Goal: Complete application form

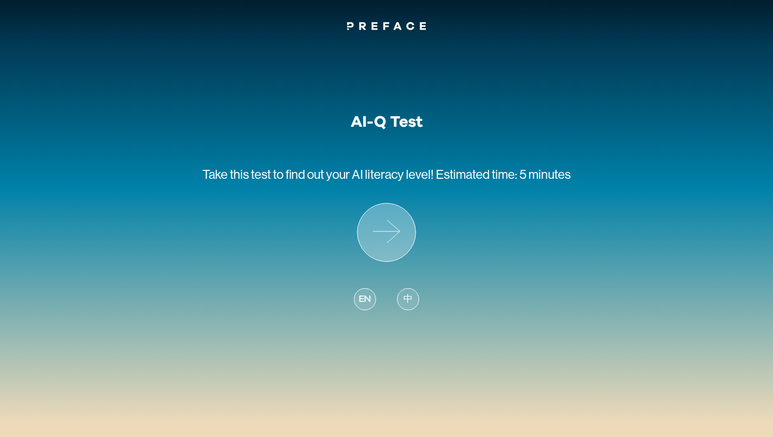
click at [397, 246] on icon at bounding box center [387, 233] width 58 height 58
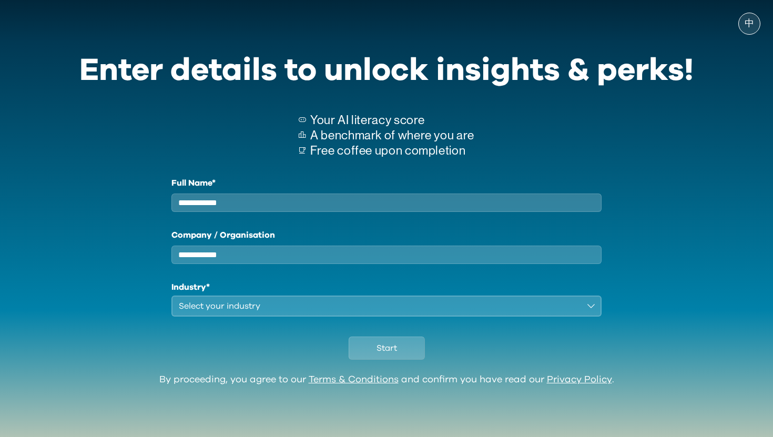
click at [386, 209] on input "Full Name*" at bounding box center [386, 203] width 430 height 18
click at [386, 260] on input "Company / Organisation" at bounding box center [386, 255] width 430 height 18
type input "**"
click at [378, 203] on input "Full Name*" at bounding box center [386, 203] width 430 height 18
type input "**"
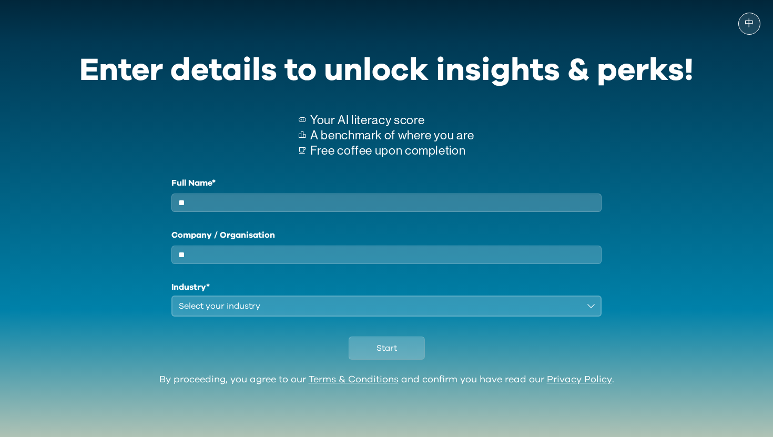
click at [371, 310] on div "Select your industry" at bounding box center [379, 306] width 401 height 13
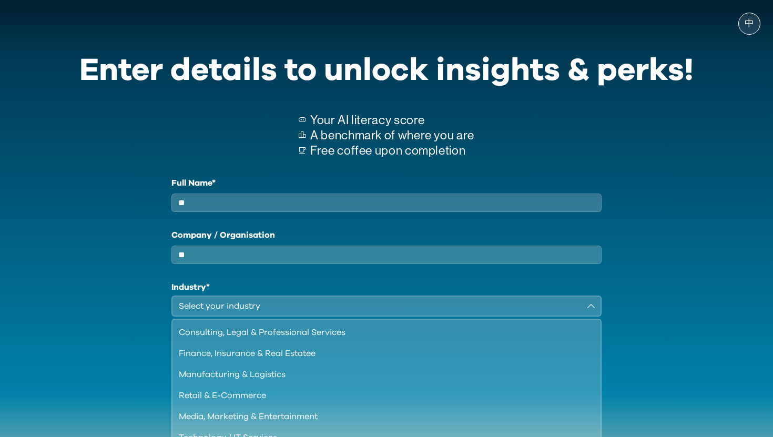
click at [371, 312] on div "Select your industry" at bounding box center [379, 306] width 401 height 13
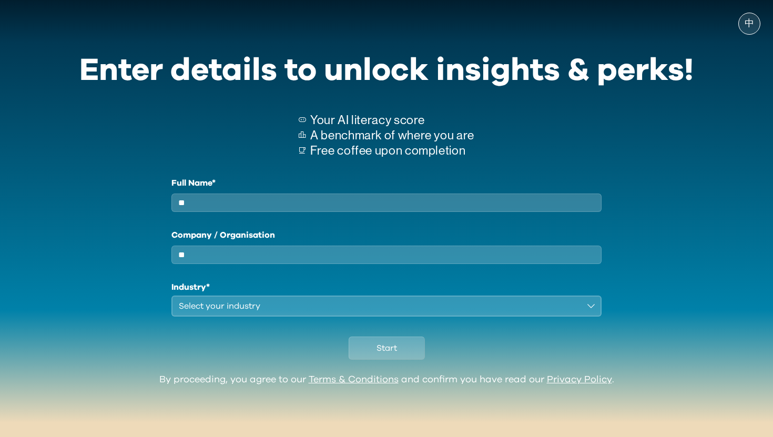
click at [365, 312] on div "Select your industry" at bounding box center [379, 306] width 401 height 13
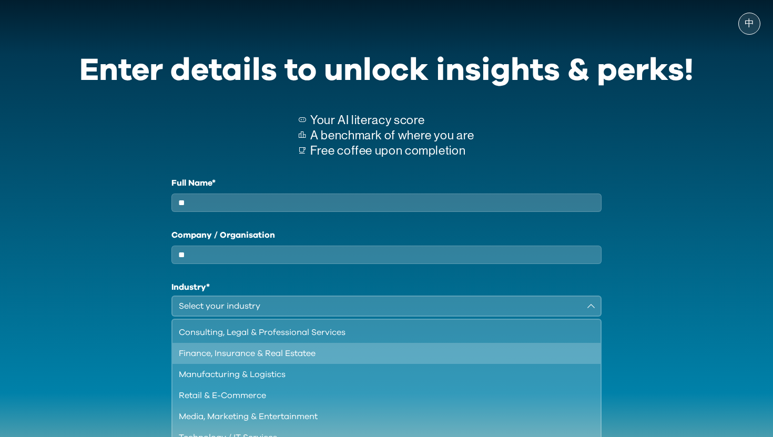
click at [365, 355] on li "Finance, Insurance & Real Estatee" at bounding box center [387, 353] width 428 height 21
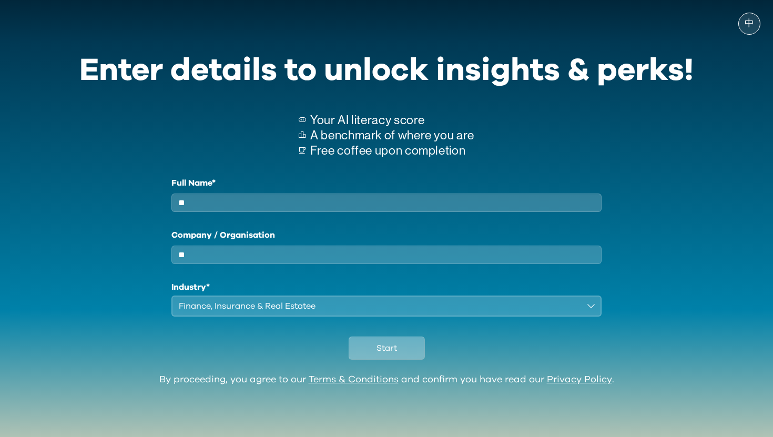
click at [365, 355] on button "Start" at bounding box center [387, 348] width 76 height 23
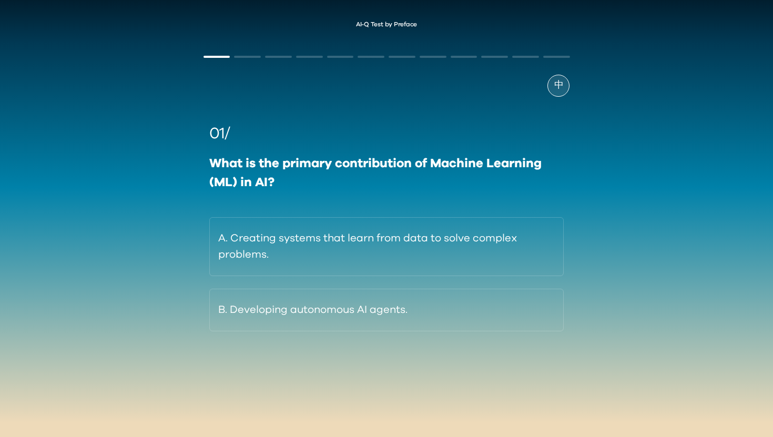
click at [565, 86] on div "中" at bounding box center [559, 86] width 22 height 22
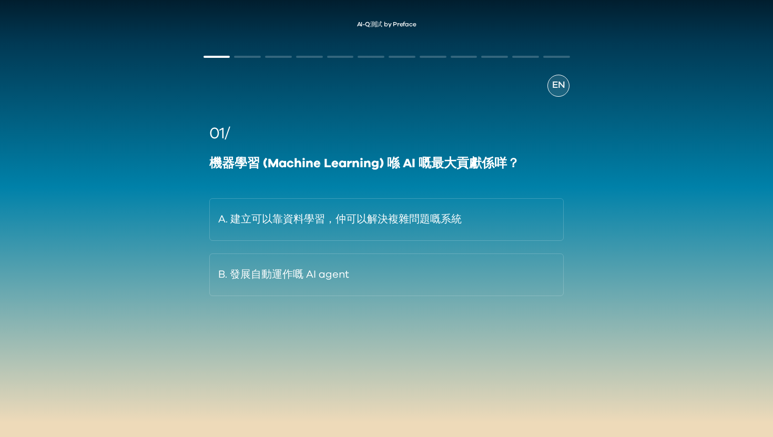
click at [565, 86] on div "EN" at bounding box center [559, 86] width 22 height 22
